Goal: Task Accomplishment & Management: Manage account settings

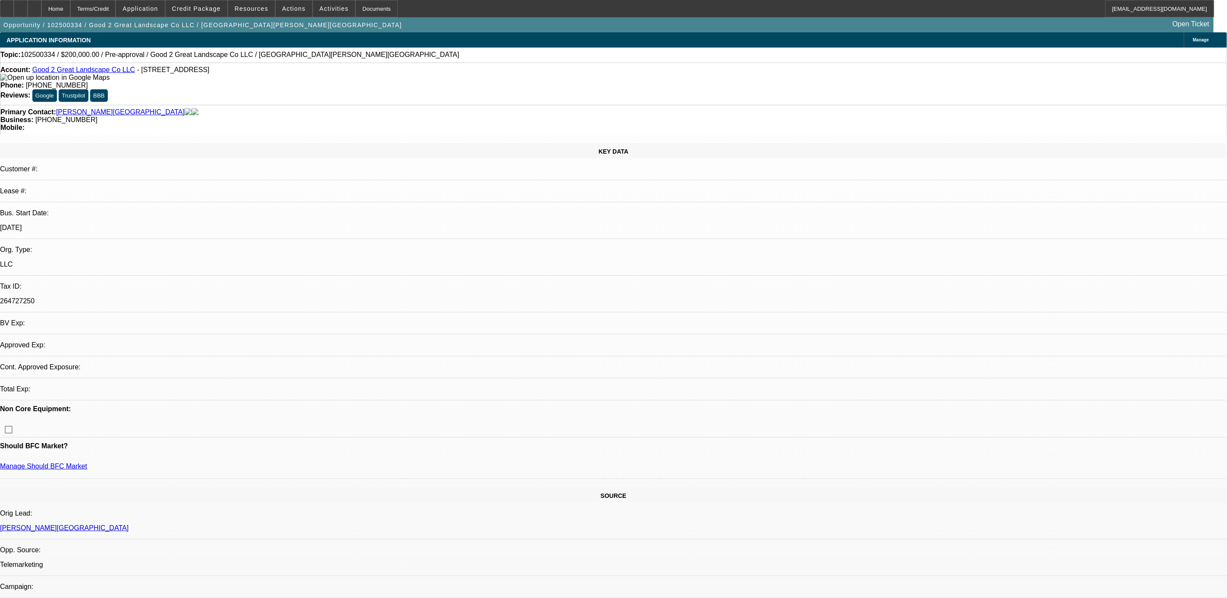
select select "0"
select select "2"
select select "0.1"
select select "4"
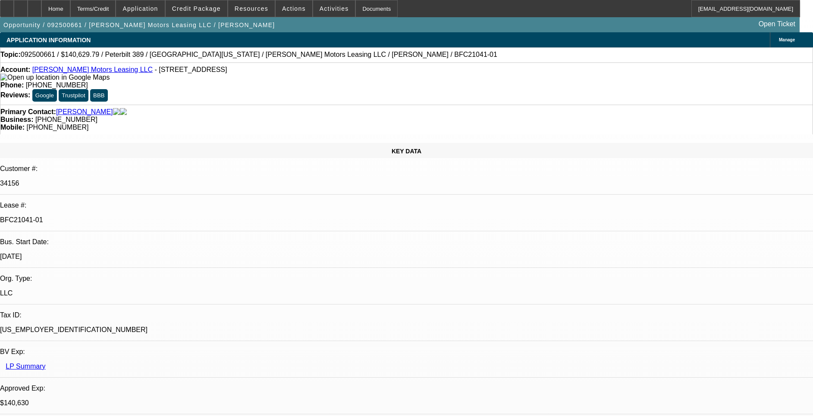
select select "0"
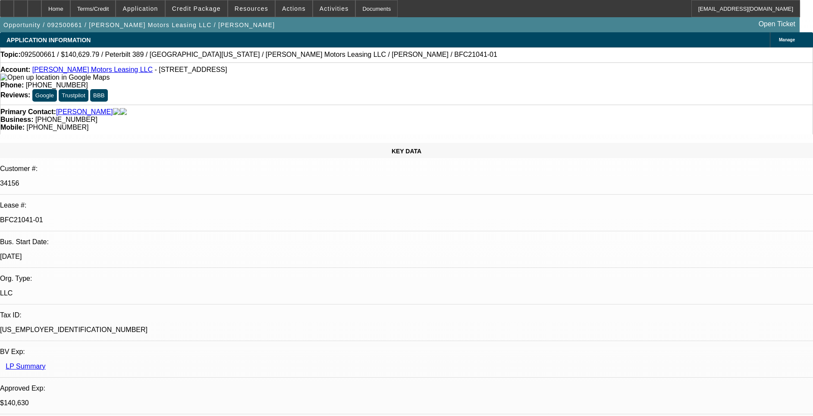
select select "0"
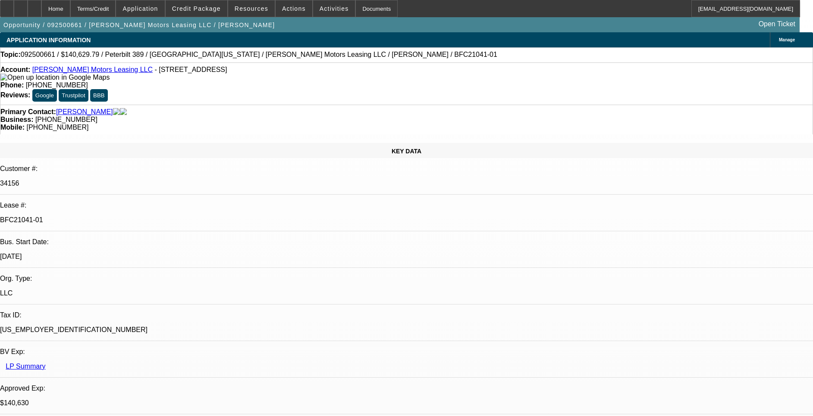
select select "0"
select select "1"
select select "2"
select select "6"
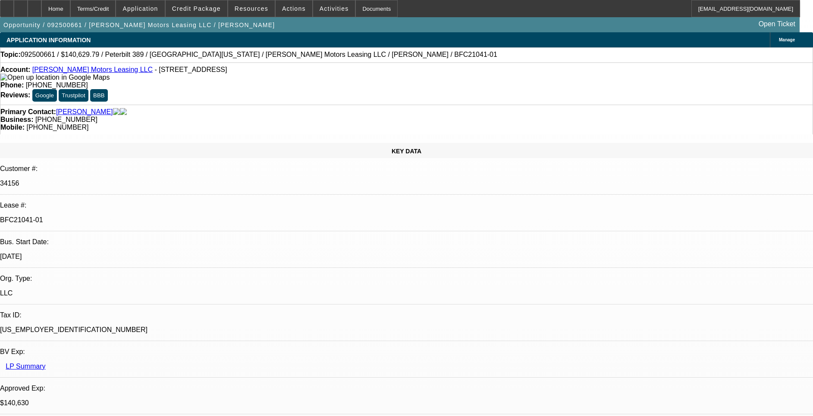
select select "1"
select select "6"
select select "1"
select select "2"
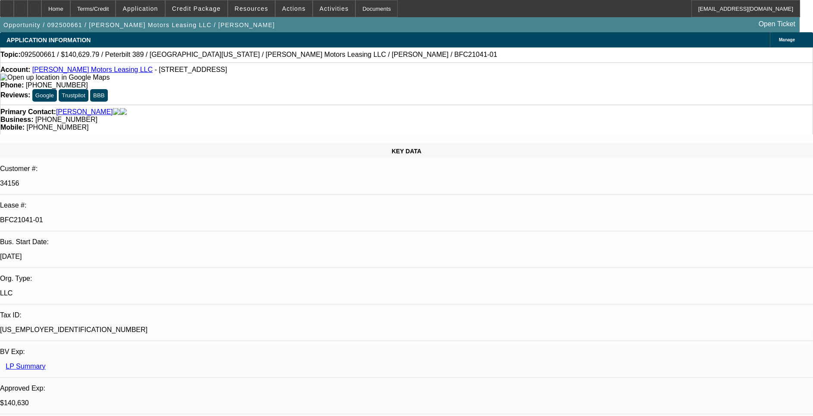
select select "6"
select select "1"
select select "6"
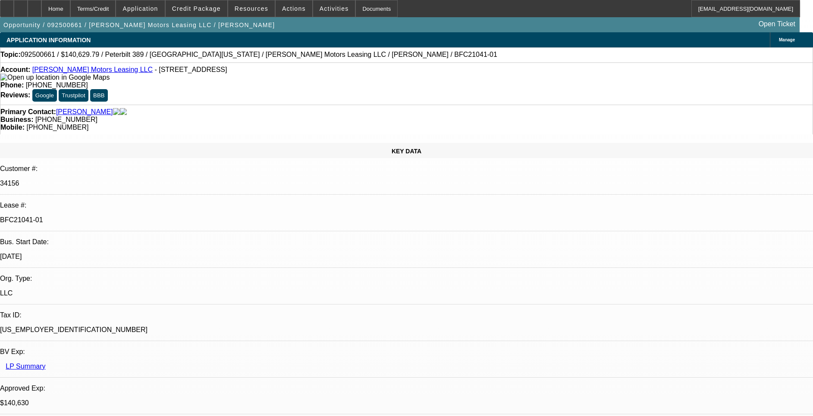
drag, startPoint x: 639, startPoint y: 97, endPoint x: 644, endPoint y: 99, distance: 5.6
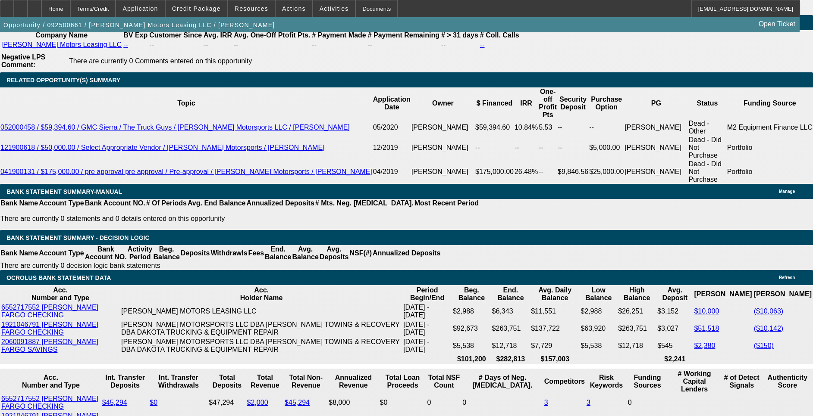
scroll to position [1617, 0]
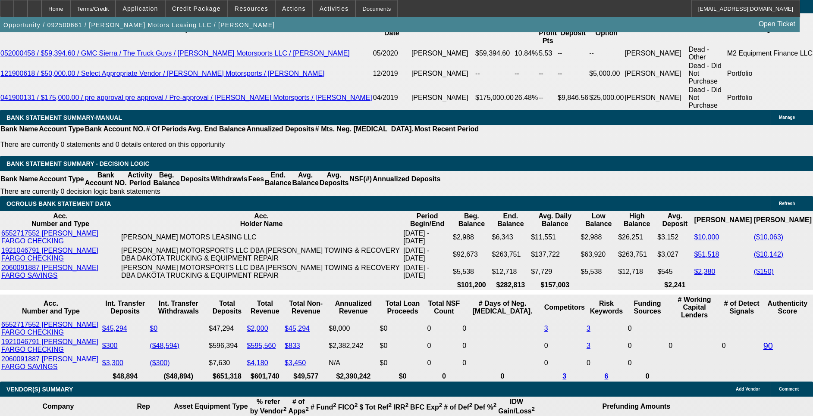
drag, startPoint x: 186, startPoint y: 190, endPoint x: 209, endPoint y: 188, distance: 23.4
drag, startPoint x: 397, startPoint y: 188, endPoint x: 412, endPoint y: 188, distance: 14.7
drag, startPoint x: 180, startPoint y: 344, endPoint x: 216, endPoint y: 344, distance: 35.8
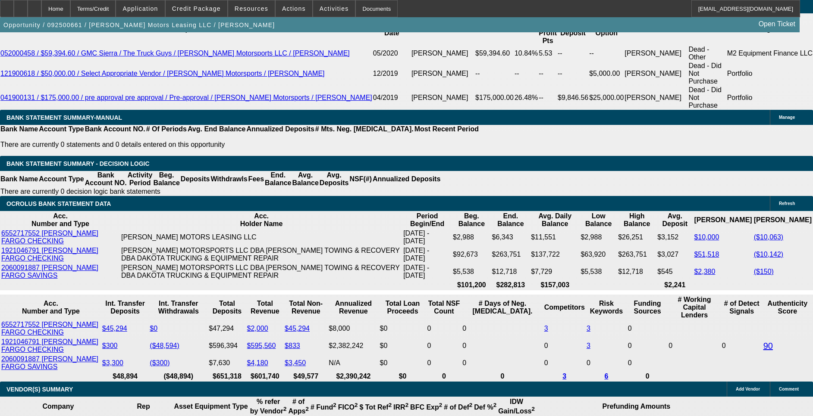
drag, startPoint x: 216, startPoint y: 344, endPoint x: 124, endPoint y: 294, distance: 104.7
drag, startPoint x: 216, startPoint y: 342, endPoint x: 183, endPoint y: 346, distance: 33.4
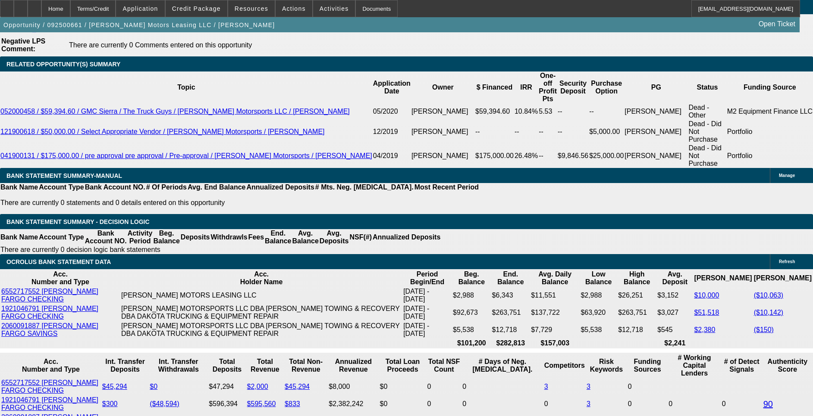
scroll to position [1552, 0]
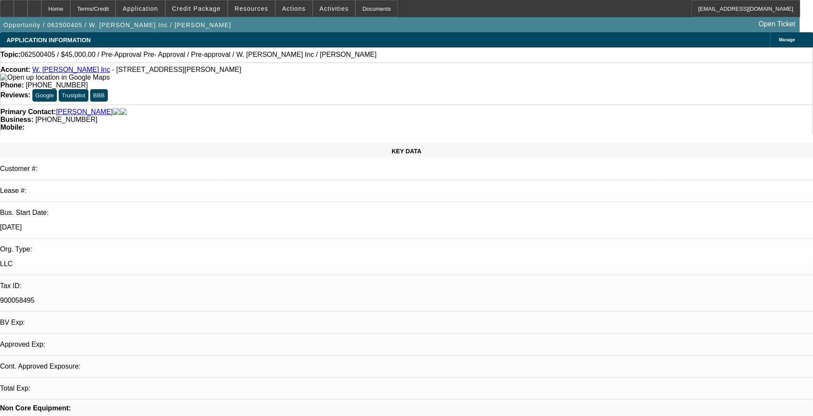
select select "0"
select select "0.1"
select select "0"
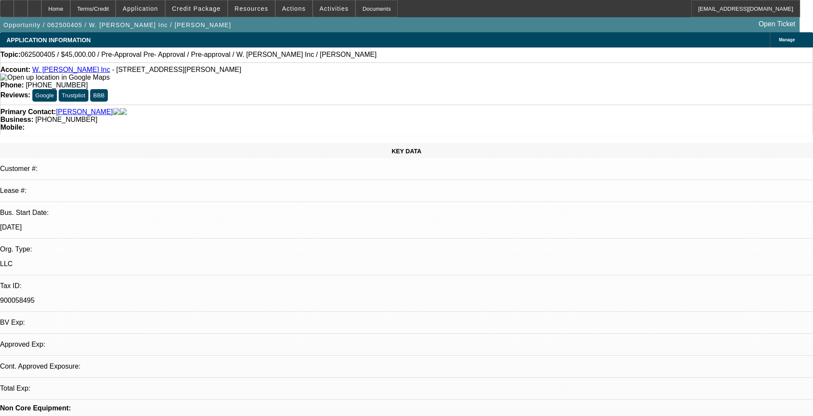
select select "0.1"
select select "0"
select select "0.1"
select select "0"
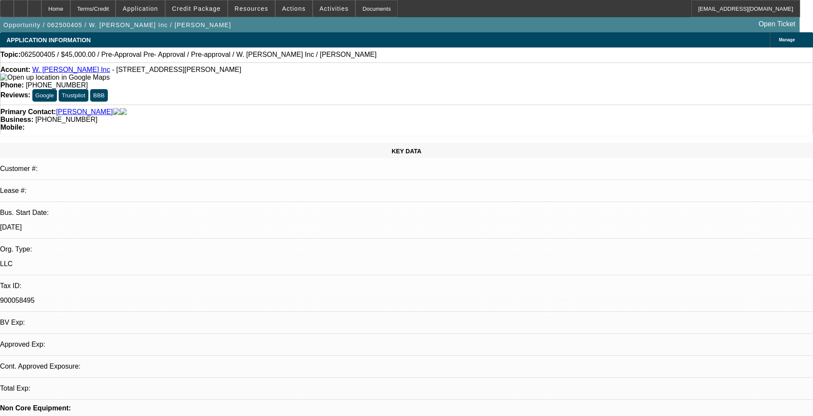
select select "0"
select select "0.1"
select select "1"
select select "4"
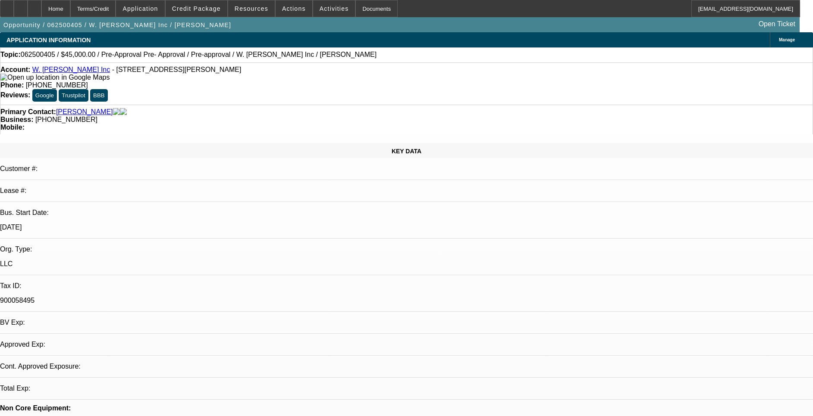
select select "1"
select select "4"
select select "1"
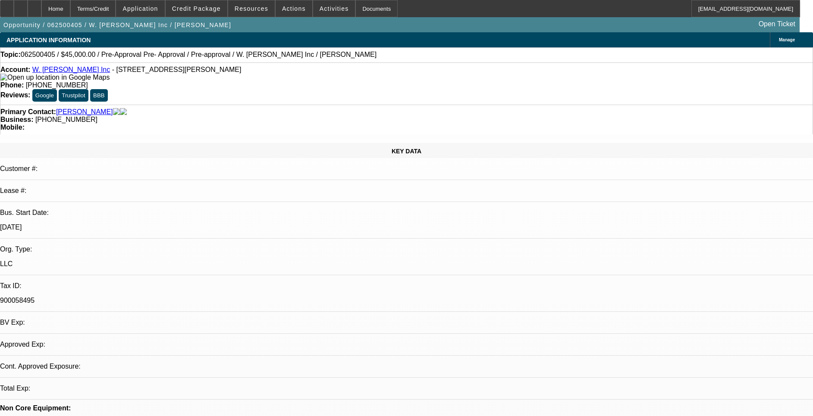
select select "4"
select select "1"
select select "4"
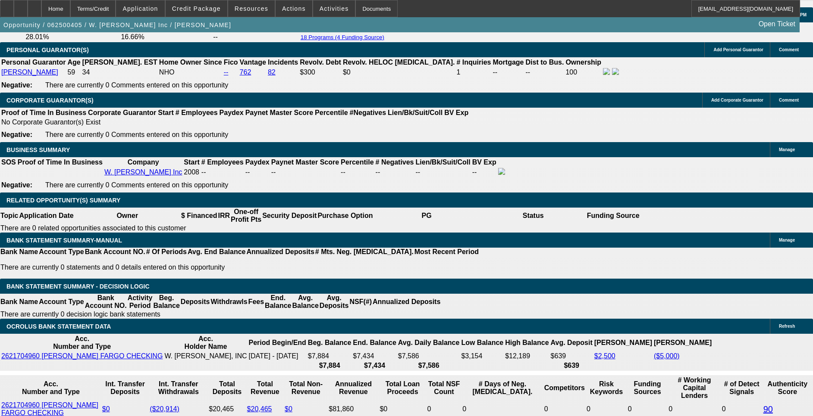
scroll to position [1293, 0]
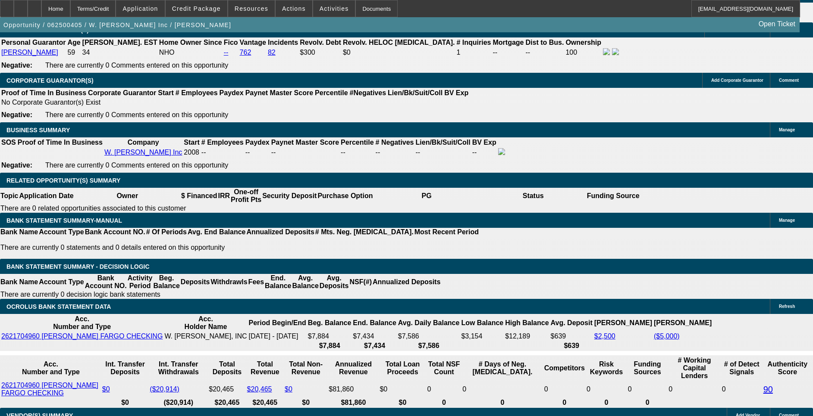
drag, startPoint x: 600, startPoint y: 316, endPoint x: 550, endPoint y: 302, distance: 51.9
drag, startPoint x: 550, startPoint y: 302, endPoint x: 588, endPoint y: 330, distance: 47.3
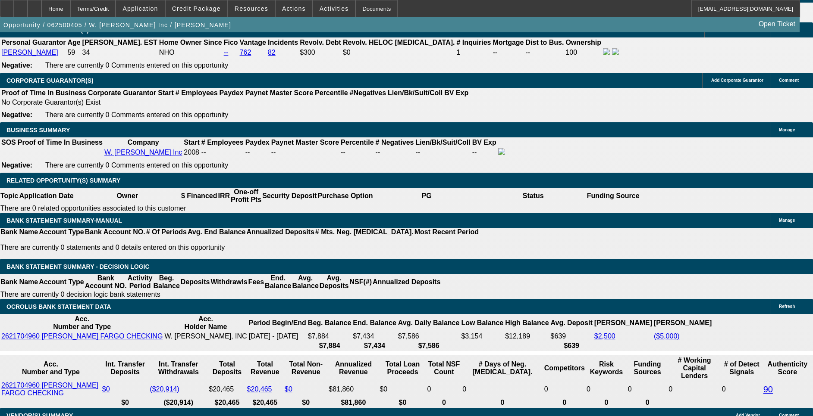
drag, startPoint x: 681, startPoint y: 310, endPoint x: 699, endPoint y: 302, distance: 19.1
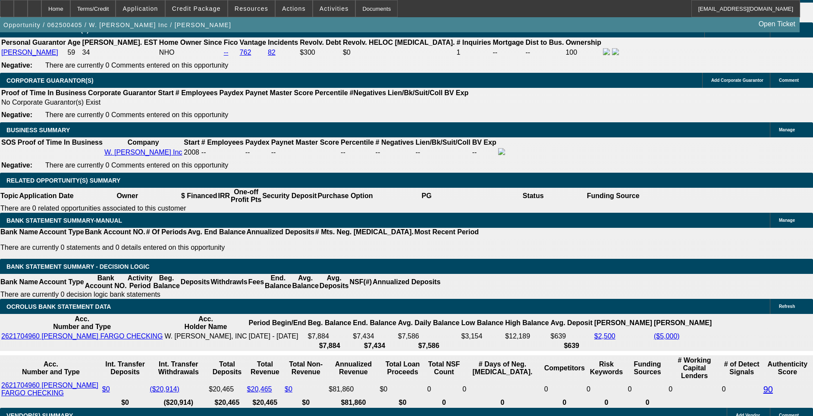
drag, startPoint x: 685, startPoint y: 309, endPoint x: 702, endPoint y: 311, distance: 17.4
drag, startPoint x: 702, startPoint y: 311, endPoint x: 679, endPoint y: 334, distance: 32.0
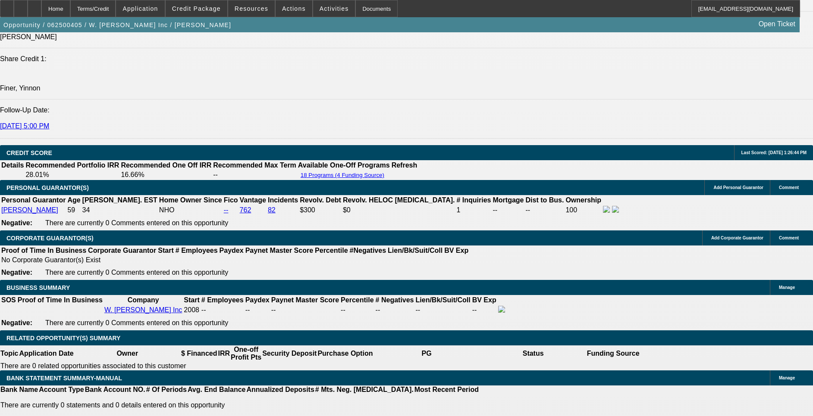
scroll to position [1164, 0]
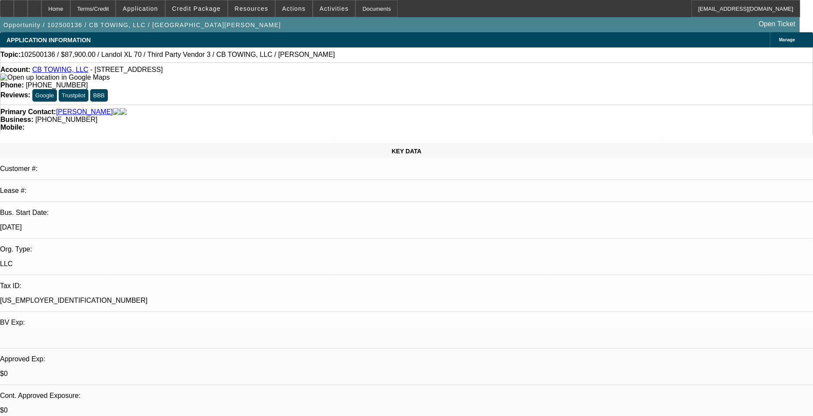
select select "0"
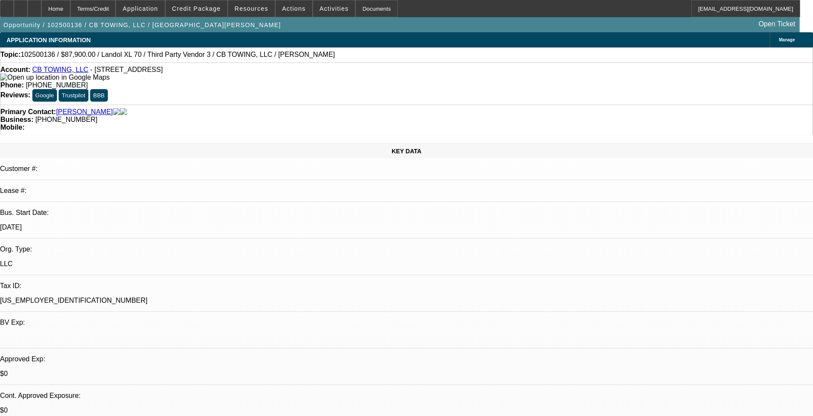
select select "0"
select select "1"
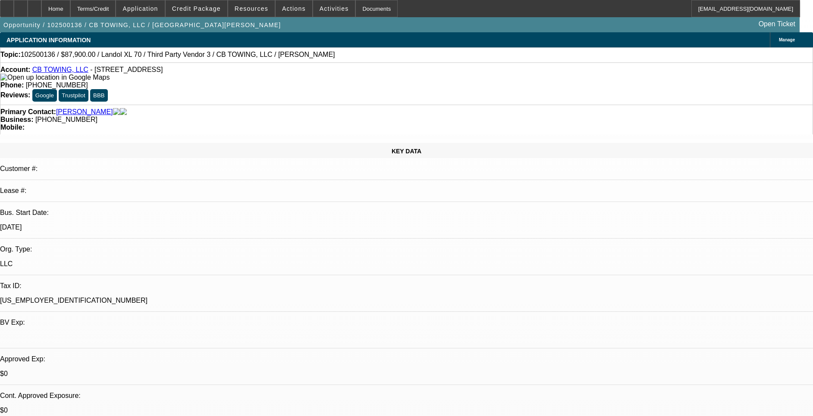
select select "1"
select select "6"
select select "1"
select select "6"
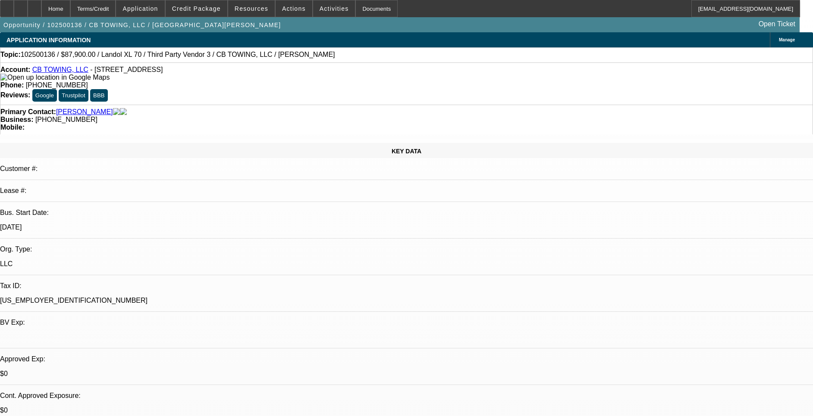
select select "1"
select select "6"
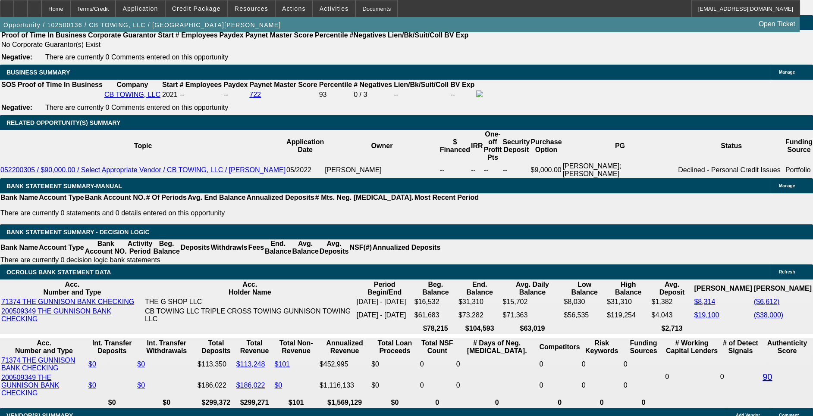
scroll to position [1384, 0]
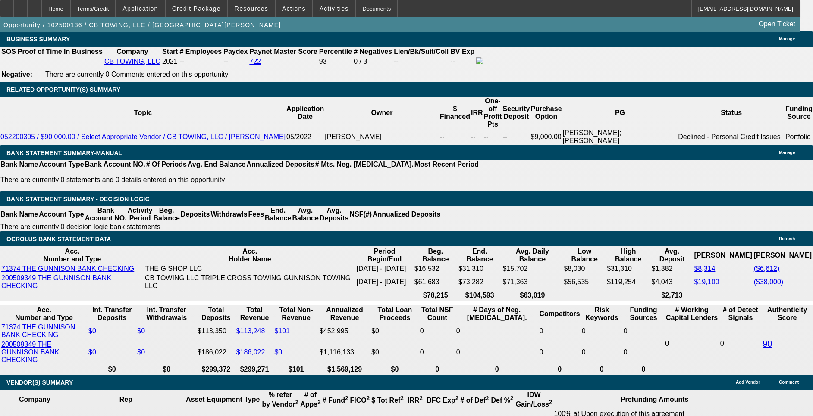
drag, startPoint x: 169, startPoint y: 285, endPoint x: 302, endPoint y: 231, distance: 144.3
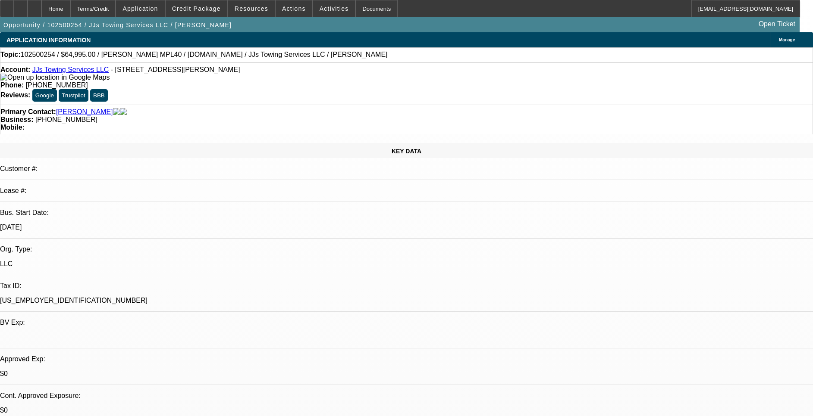
select select "2"
select select "0.1"
select select "0"
select select "0.1"
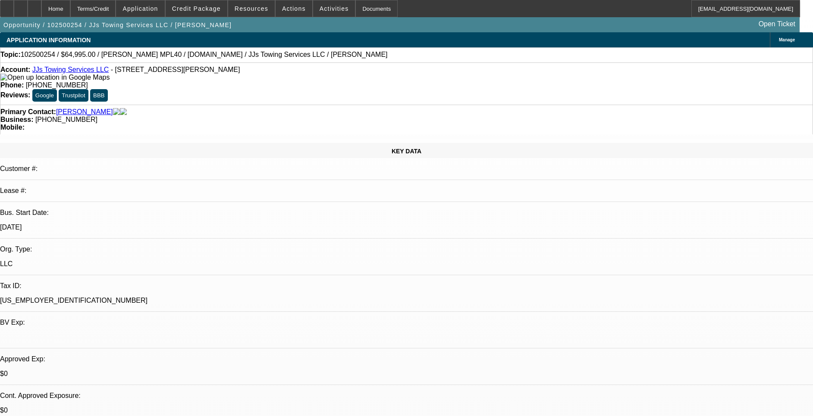
select select "0"
select select "0.1"
select select "0"
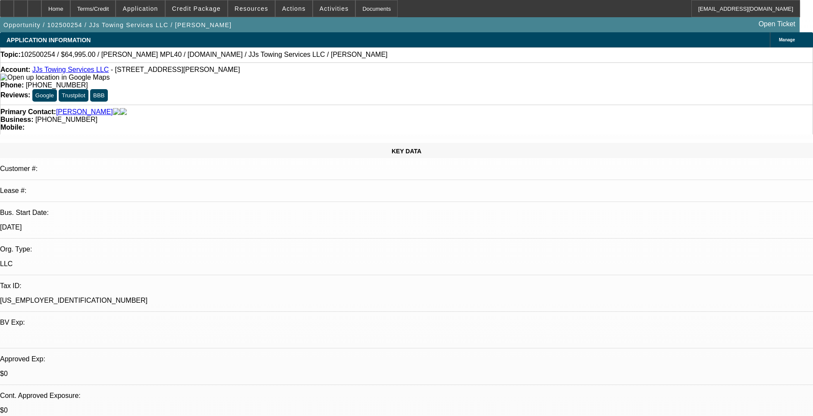
select select "0.1"
select select "1"
select select "2"
select select "4"
select select "1"
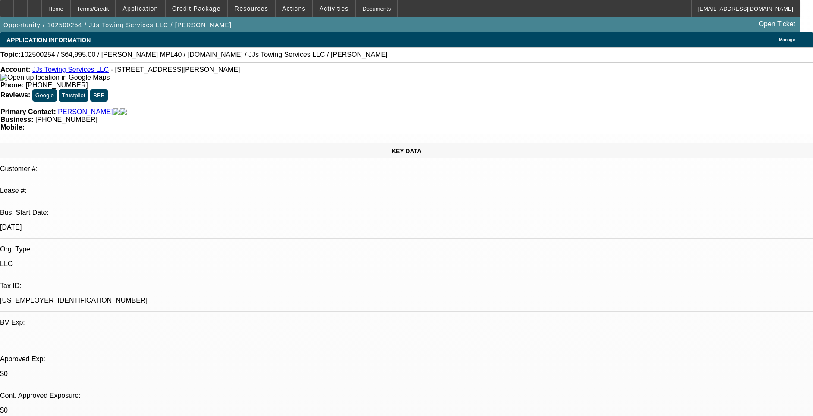
select select "1"
select select "4"
select select "1"
select select "4"
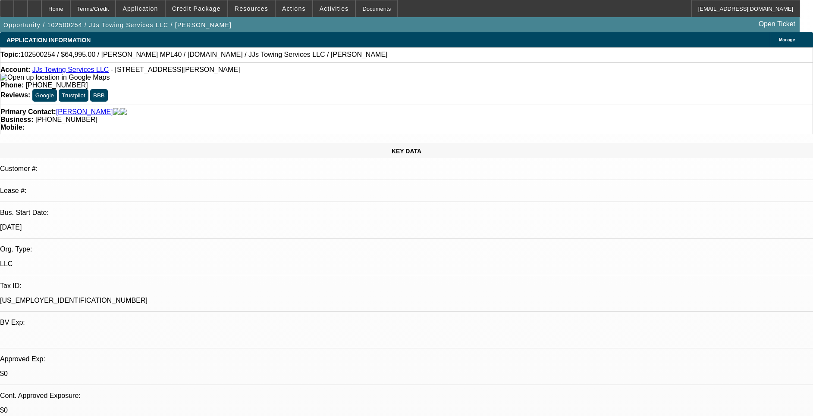
select select "1"
select select "4"
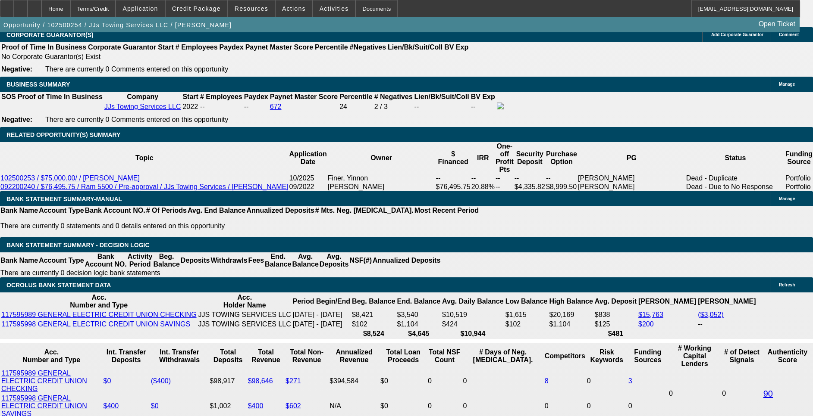
scroll to position [1408, 0]
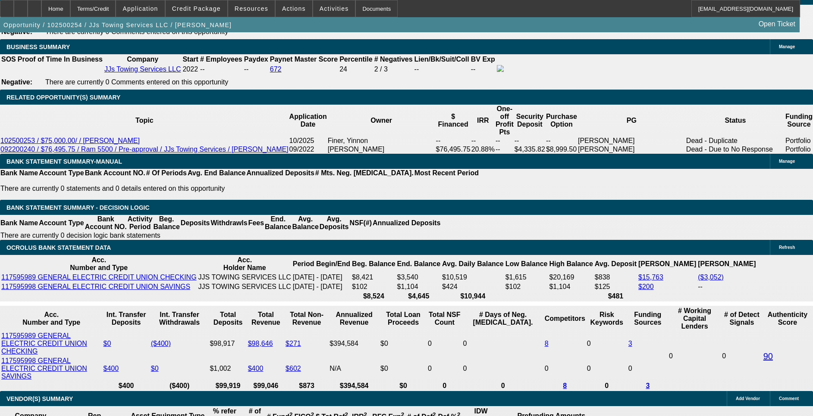
scroll to position [65, 0]
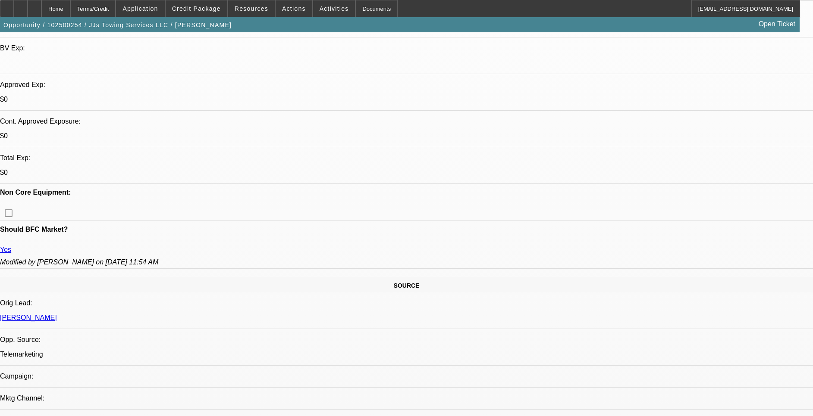
scroll to position [244, 0]
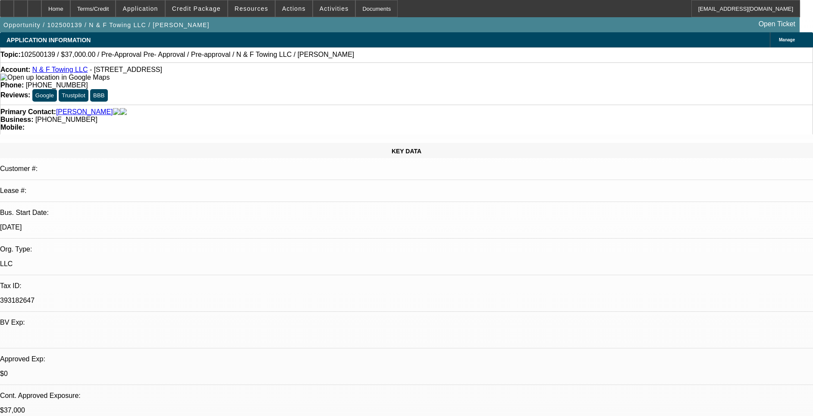
select select "0"
select select "2"
select select "0"
select select "2"
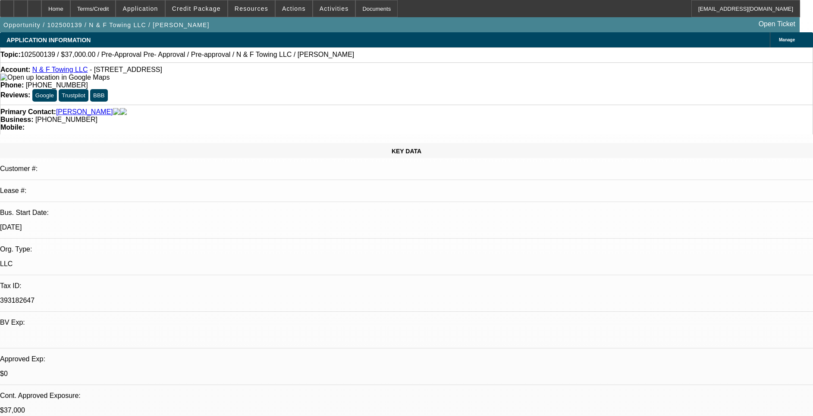
select select "0"
select select "2"
select select "0.1"
select select "0"
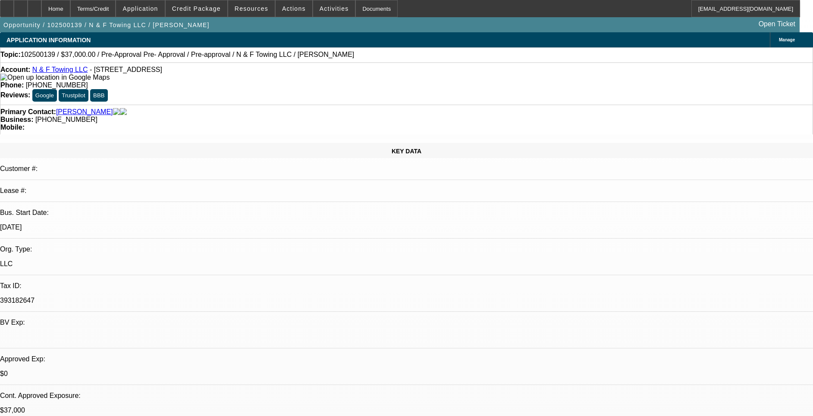
select select "2"
select select "0.1"
select select "1"
select select "2"
select select "6"
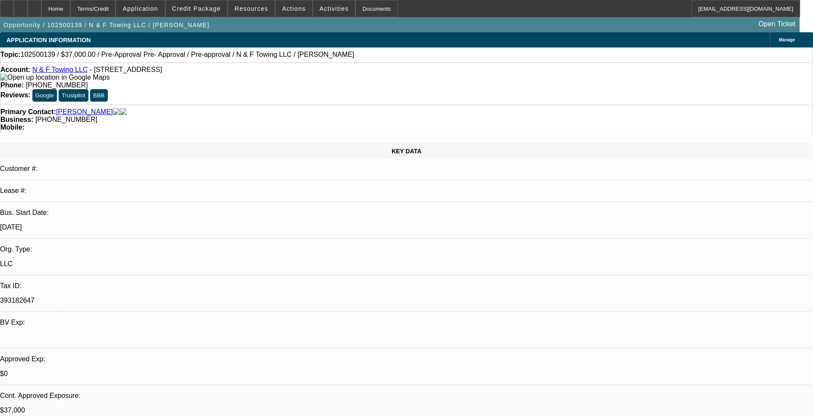
select select "1"
select select "2"
select select "6"
select select "1"
select select "2"
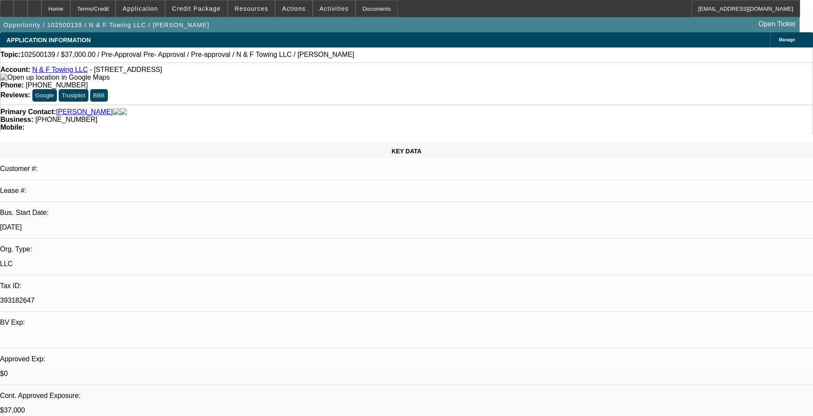
select select "4"
select select "1"
select select "2"
select select "4"
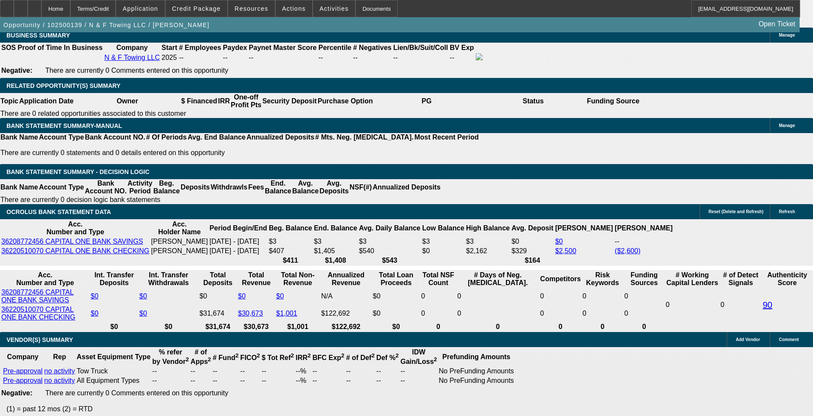
scroll to position [1383, 0]
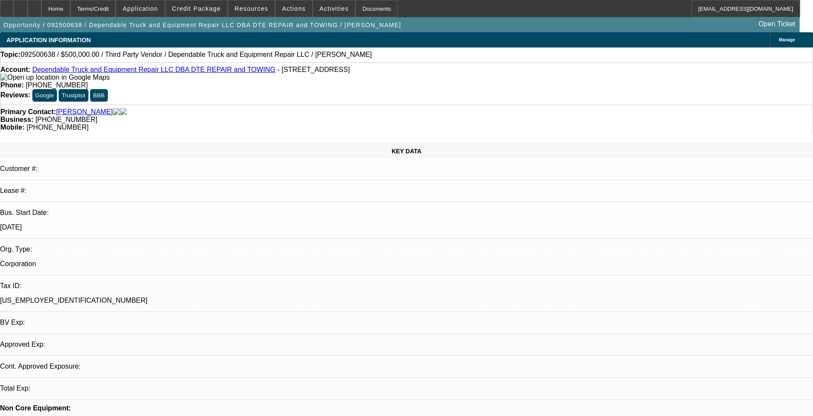
select select "0"
select select "2"
select select "0.1"
select select "1"
select select "2"
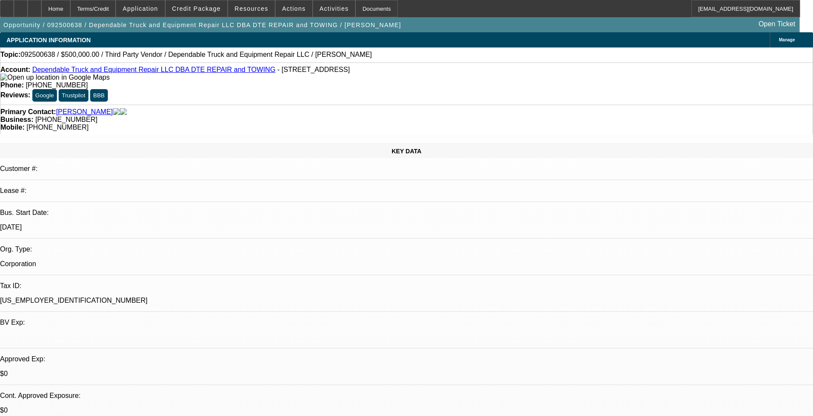
select select "4"
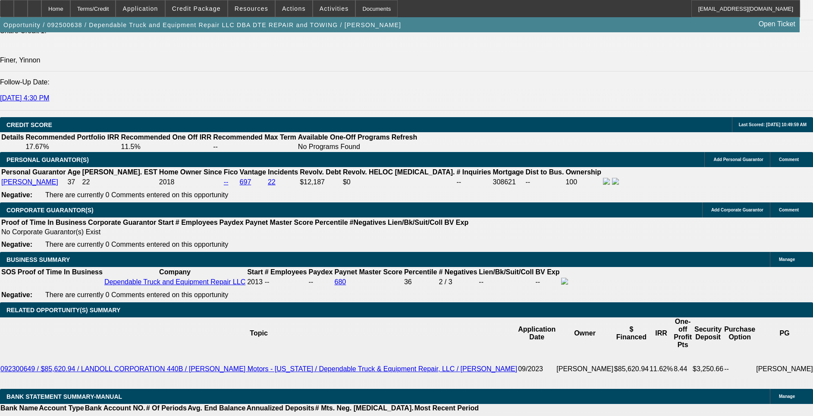
scroll to position [1164, 0]
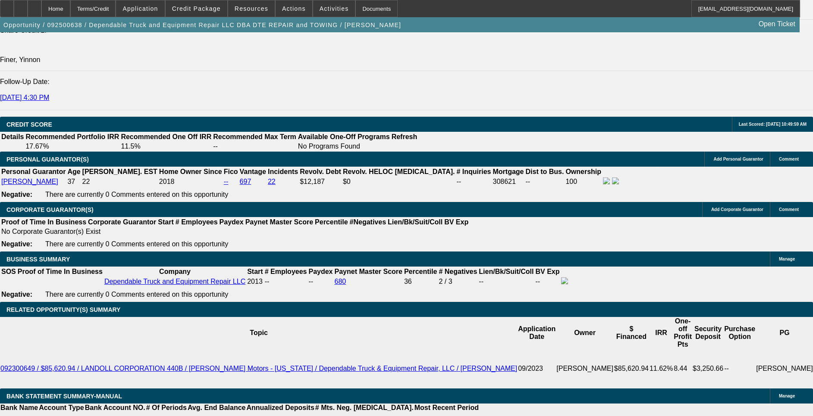
drag, startPoint x: 553, startPoint y: 258, endPoint x: 645, endPoint y: 271, distance: 92.8
drag, startPoint x: 645, startPoint y: 271, endPoint x: 642, endPoint y: 285, distance: 14.2
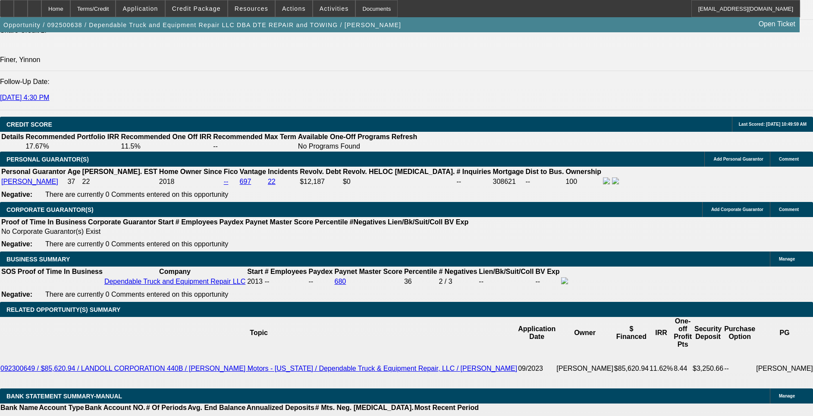
drag, startPoint x: 614, startPoint y: 260, endPoint x: 679, endPoint y: 287, distance: 70.9
drag, startPoint x: 679, startPoint y: 287, endPoint x: 677, endPoint y: 295, distance: 8.6
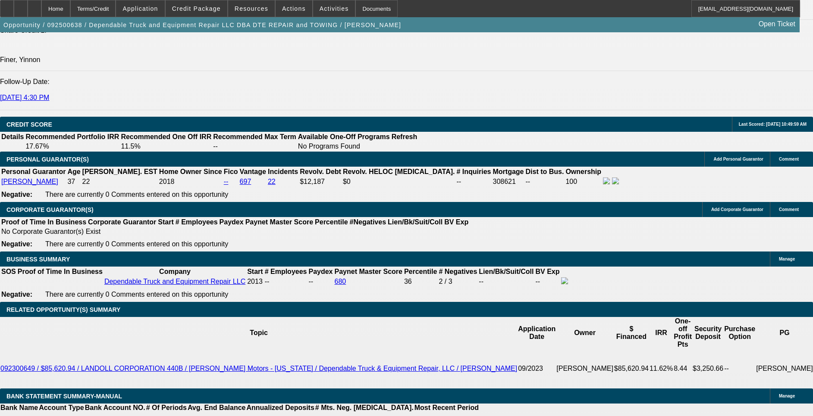
drag, startPoint x: 638, startPoint y: 269, endPoint x: 682, endPoint y: 287, distance: 46.8
drag, startPoint x: 682, startPoint y: 287, endPoint x: 685, endPoint y: 297, distance: 10.4
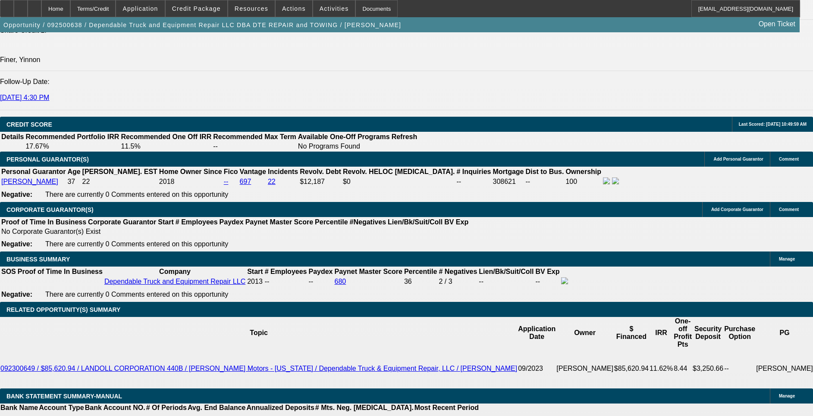
drag, startPoint x: 652, startPoint y: 275, endPoint x: 699, endPoint y: 288, distance: 48.3
drag, startPoint x: 699, startPoint y: 288, endPoint x: 698, endPoint y: 294, distance: 6.6
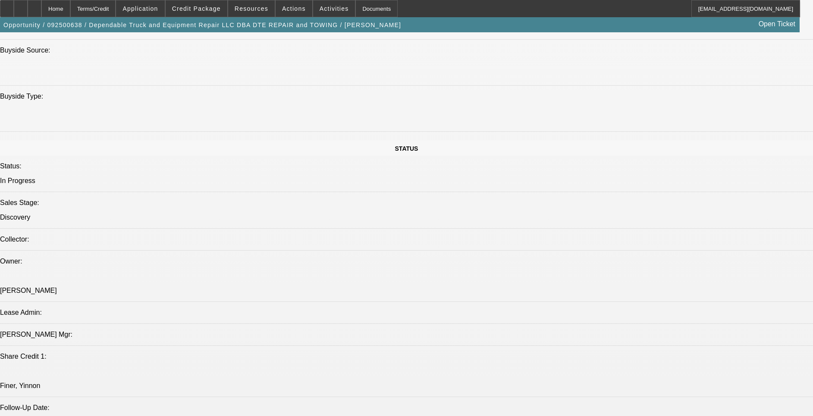
scroll to position [776, 0]
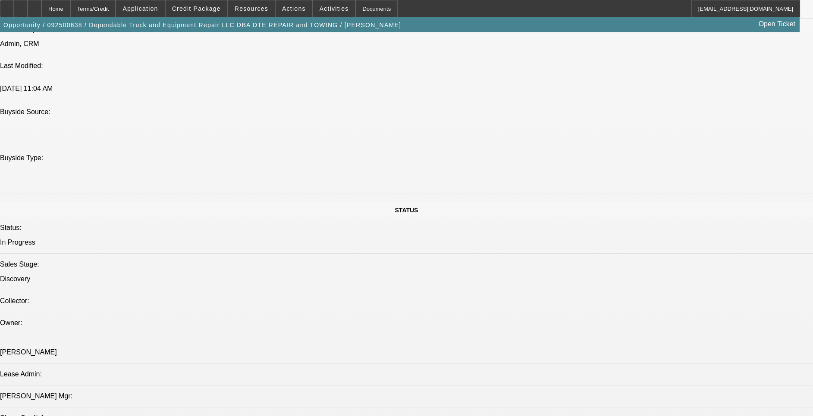
drag, startPoint x: 249, startPoint y: 152, endPoint x: 219, endPoint y: 153, distance: 29.3
drag, startPoint x: 219, startPoint y: 153, endPoint x: 323, endPoint y: 185, distance: 108.7
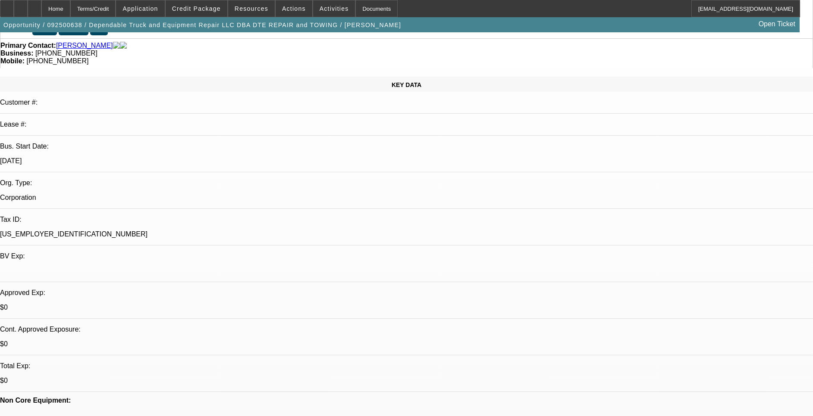
scroll to position [129, 0]
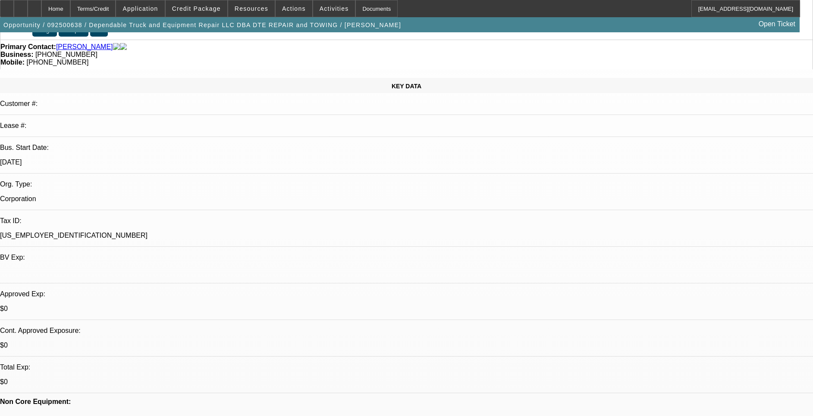
scroll to position [65, 0]
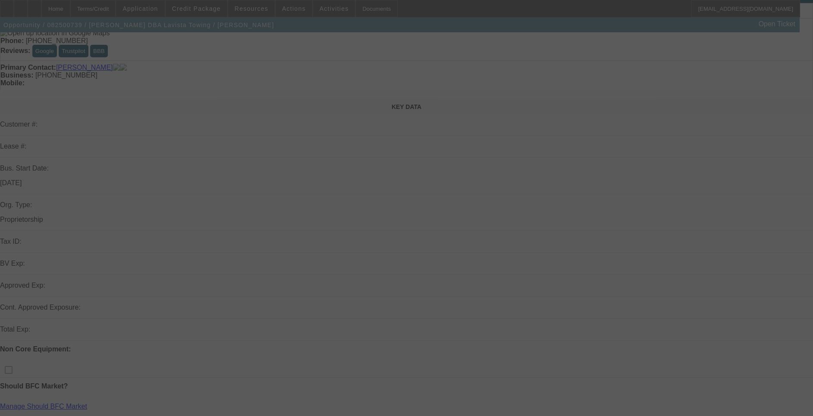
scroll to position [65, 0]
drag, startPoint x: 105, startPoint y: 255, endPoint x: 84, endPoint y: 258, distance: 20.9
click at [82, 259] on div at bounding box center [406, 208] width 813 height 416
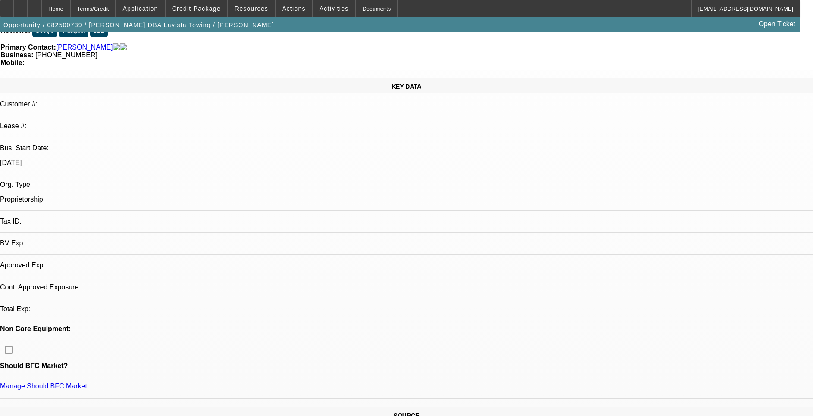
select select "0"
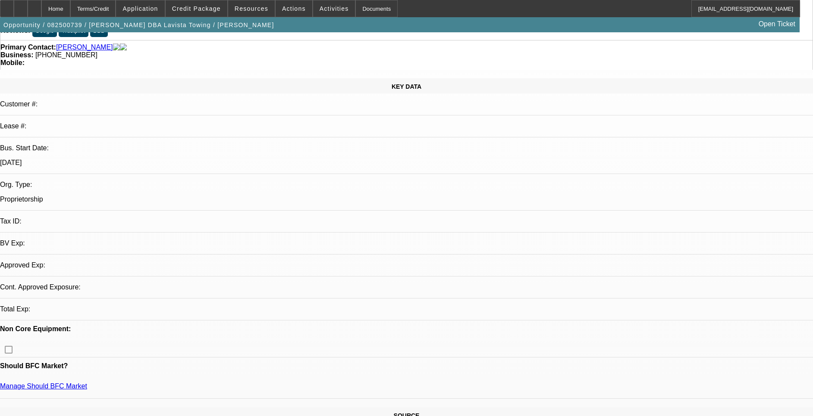
select select "0"
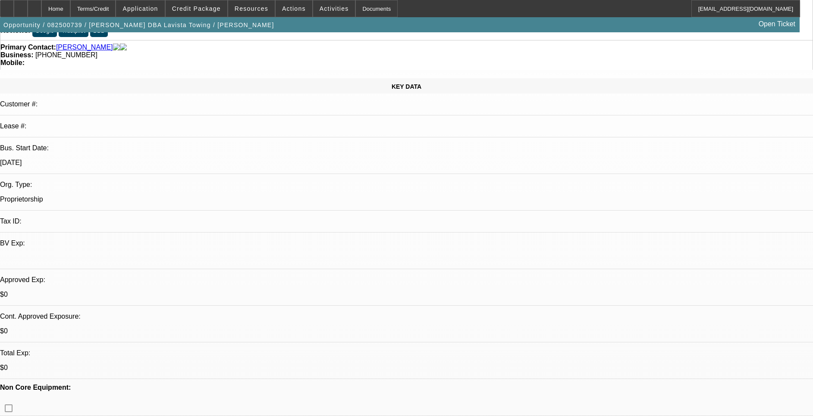
select select "1"
select select "2"
select select "5"
select select "1"
select select "2"
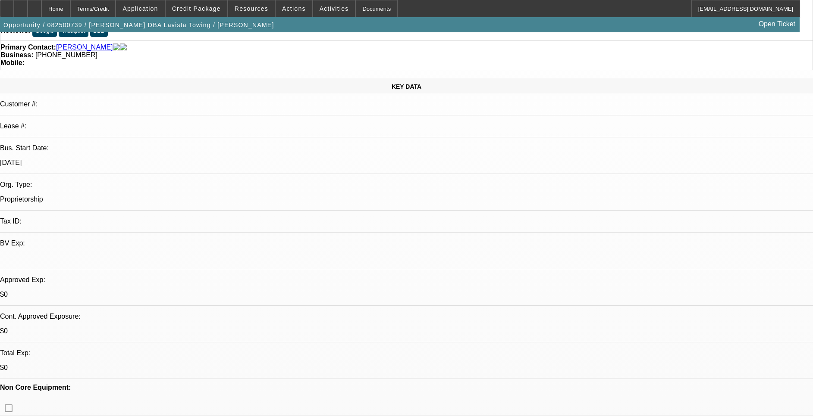
select select "5"
select select "1"
select select "2"
select select "5"
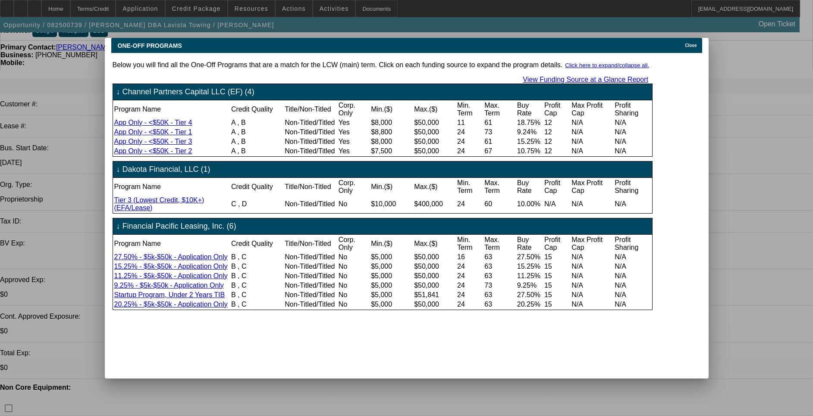
scroll to position [0, 0]
click at [695, 43] on span "Close" at bounding box center [691, 45] width 12 height 5
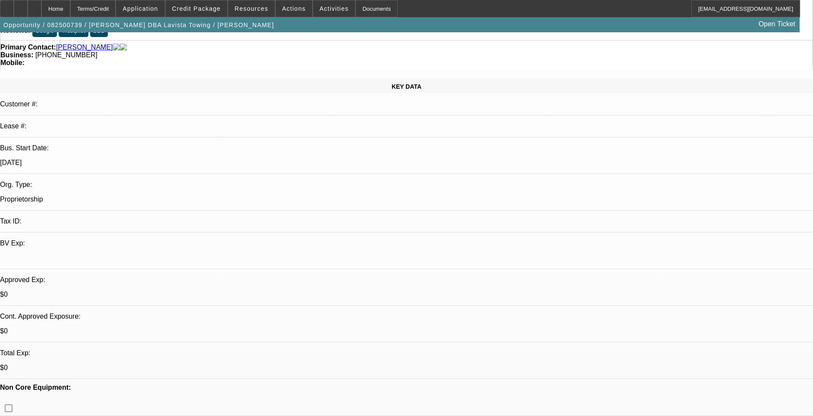
scroll to position [65, 0]
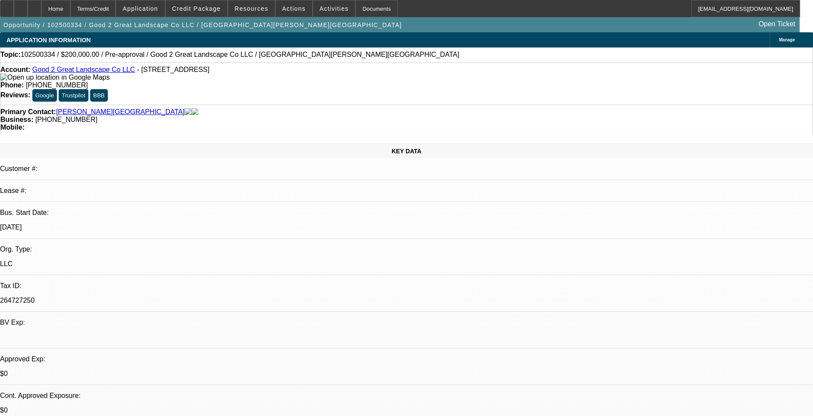
select select "0"
select select "2"
select select "0.1"
select select "4"
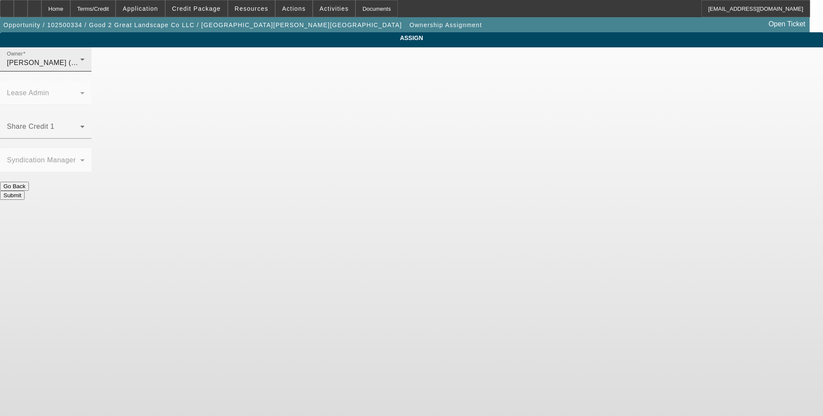
click at [85, 62] on div "Owner [PERSON_NAME] (Lvl 1)" at bounding box center [46, 59] width 78 height 24
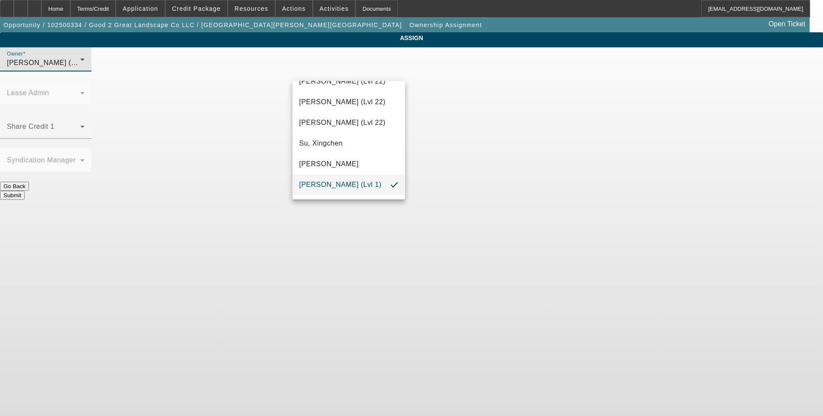
scroll to position [815, 0]
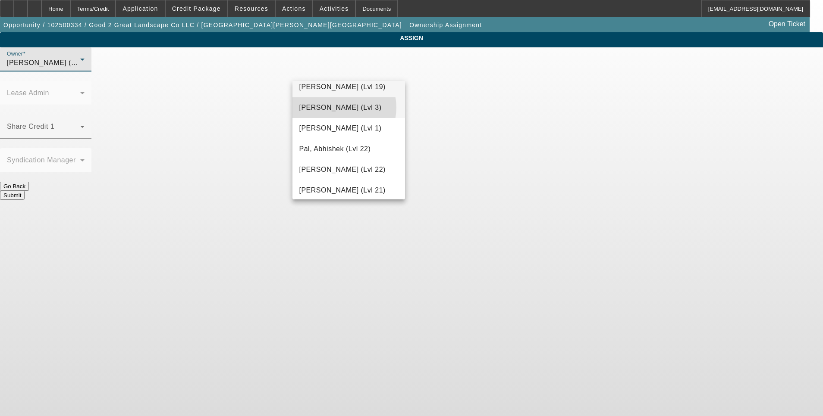
click at [341, 112] on span "[PERSON_NAME] (Lvl 3)" at bounding box center [340, 108] width 82 height 10
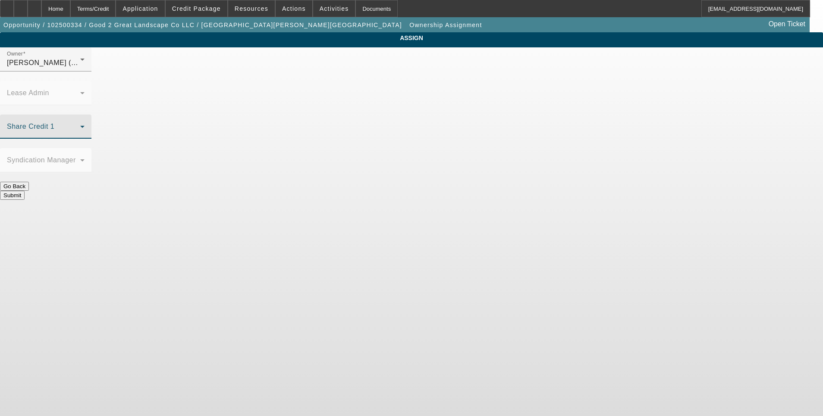
click at [80, 125] on span at bounding box center [43, 130] width 73 height 10
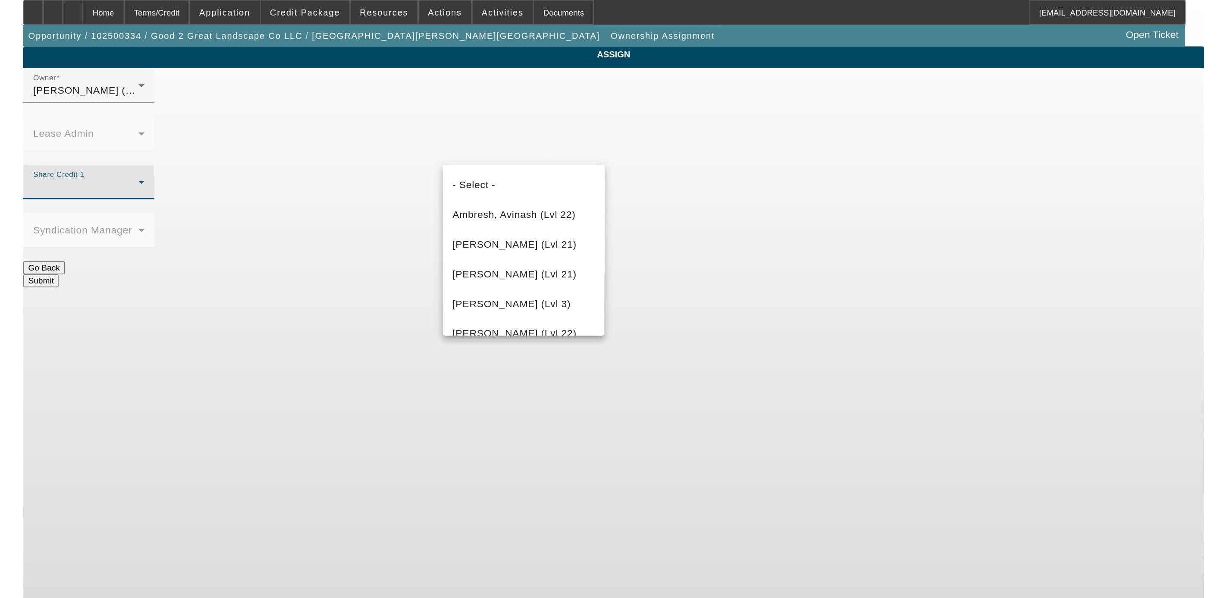
scroll to position [986, 0]
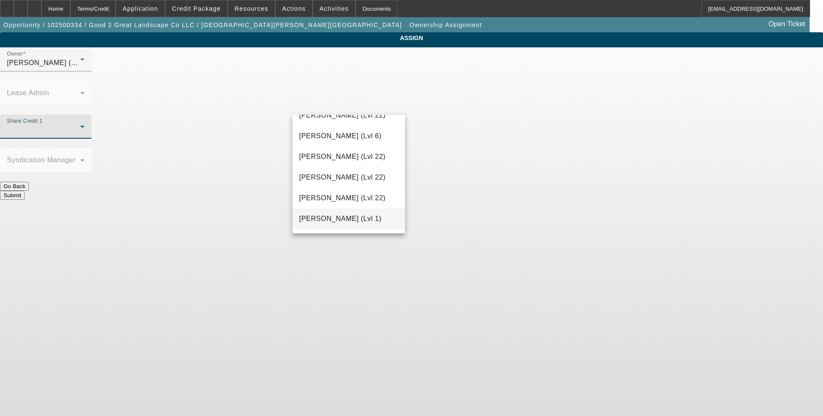
click at [356, 224] on span "[PERSON_NAME] (Lvl 1)" at bounding box center [340, 219] width 82 height 10
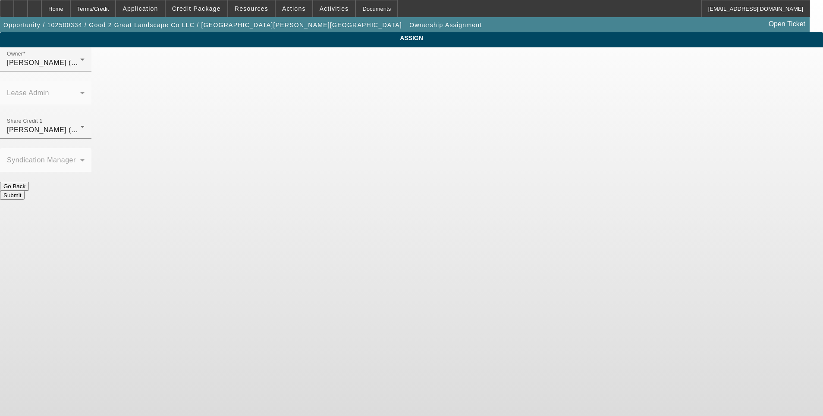
click at [25, 191] on button "Submit" at bounding box center [12, 195] width 25 height 9
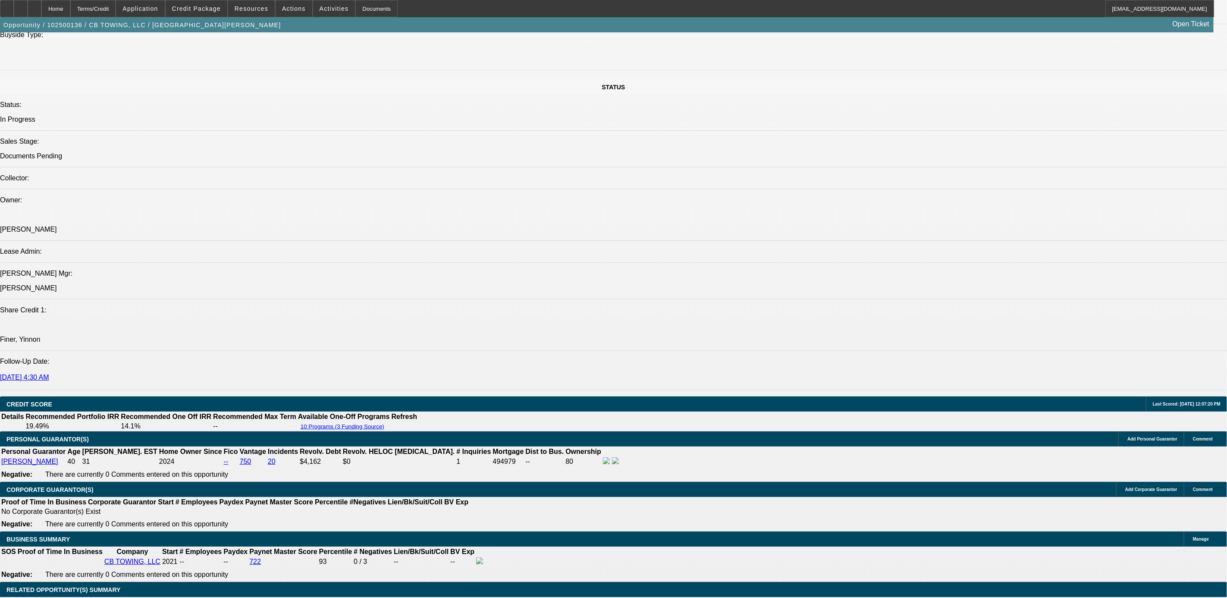
select select "0"
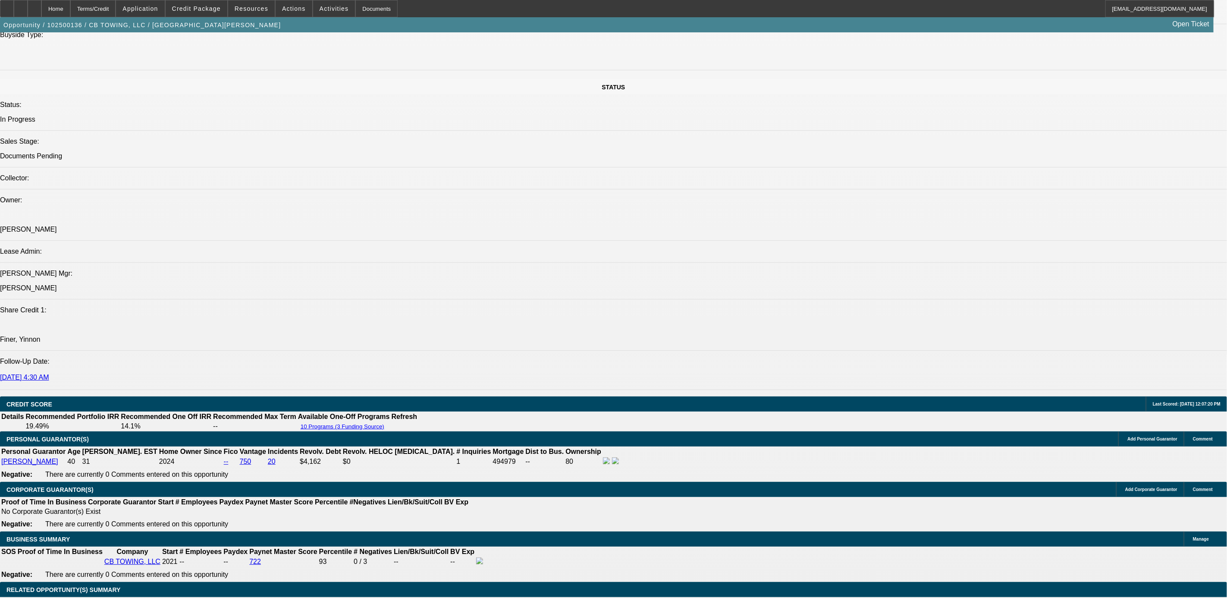
select select "0"
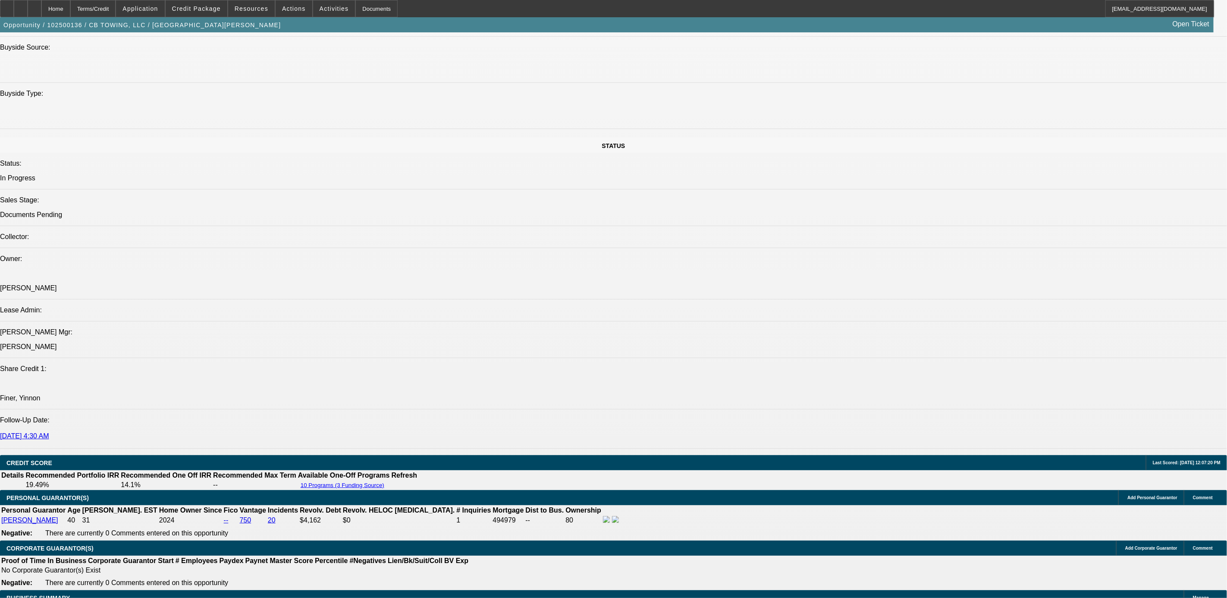
scroll to position [970, 0]
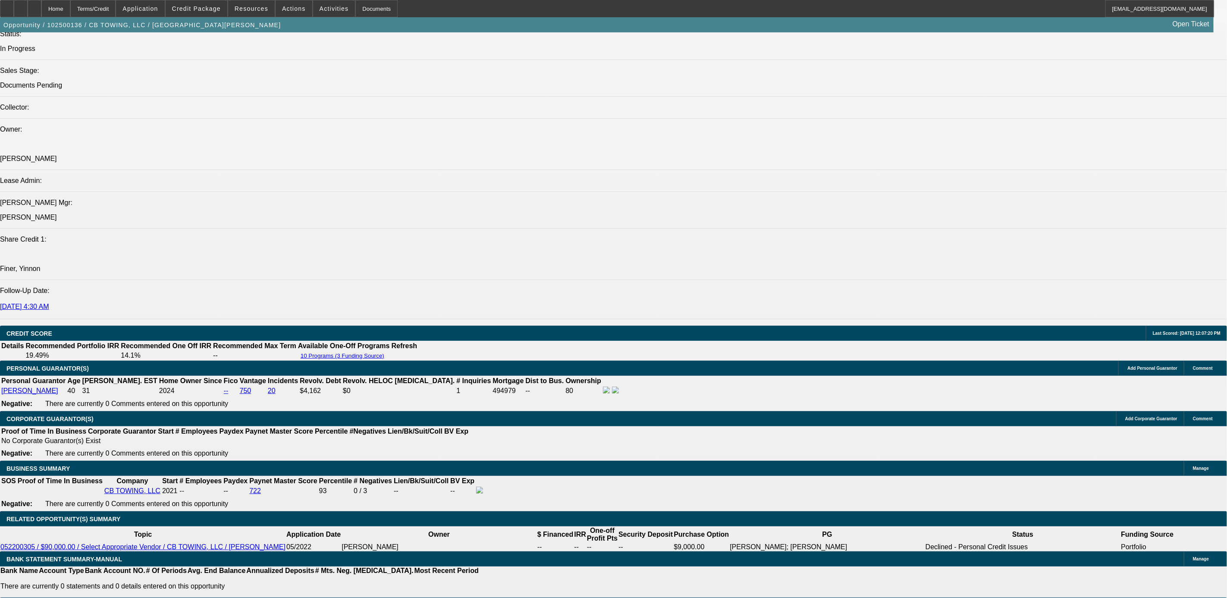
select select "1"
select select "6"
select select "1"
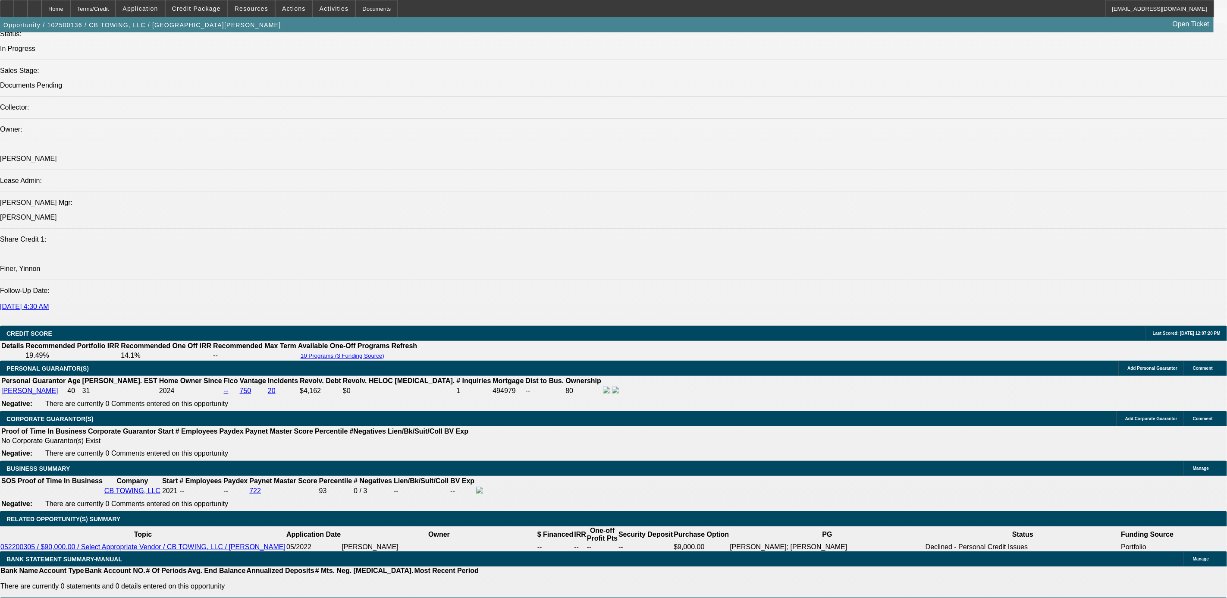
select select "6"
select select "1"
select select "6"
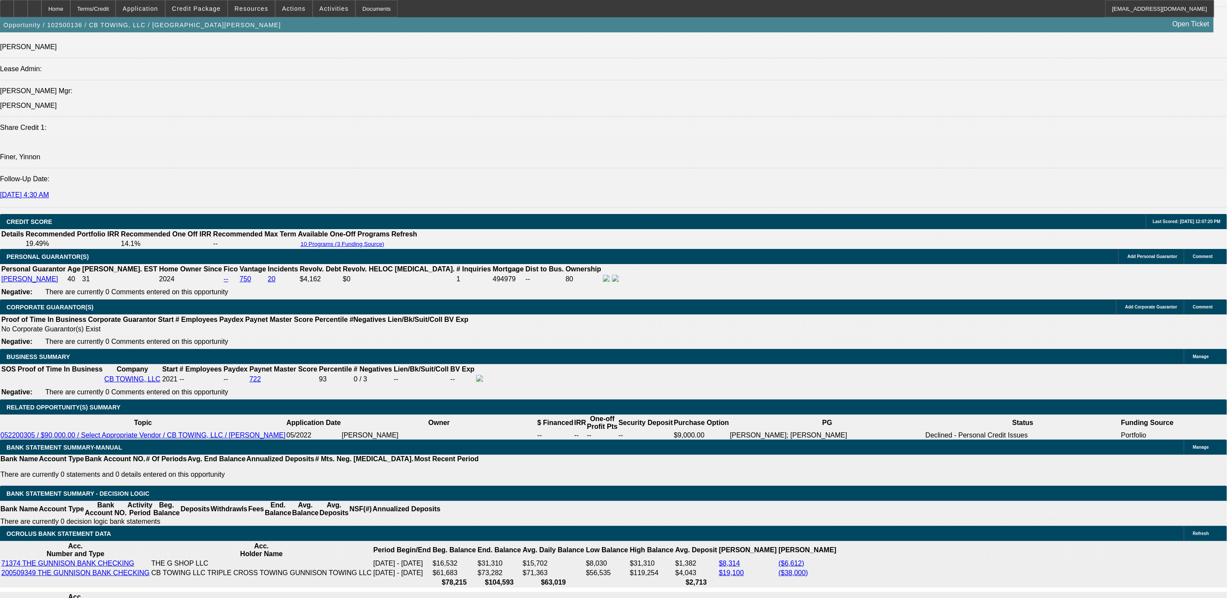
scroll to position [1151, 0]
